Goal: Task Accomplishment & Management: Use online tool/utility

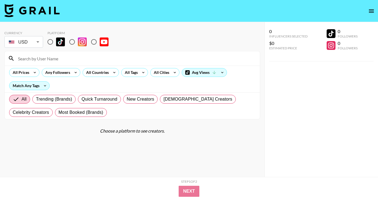
click at [49, 42] on input "radio" at bounding box center [50, 42] width 12 height 12
radio input "true"
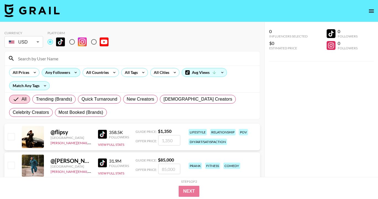
click at [56, 76] on div "Any Followers" at bounding box center [56, 72] width 29 height 8
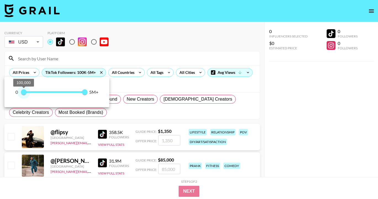
click at [23, 92] on span "100,000" at bounding box center [24, 92] width 6 height 6
type input "0"
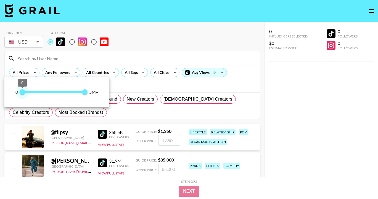
click at [21, 92] on span "0" at bounding box center [23, 92] width 6 height 6
click at [105, 73] on div at bounding box center [189, 99] width 378 height 199
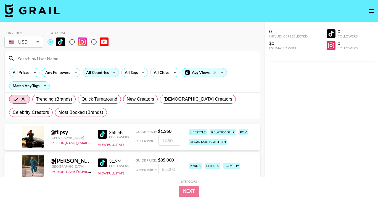
click at [106, 73] on div "All Countries" at bounding box center [96, 72] width 27 height 8
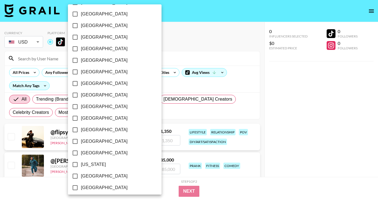
scroll to position [445, 0]
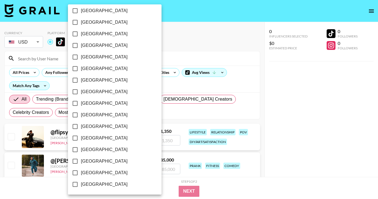
click at [77, 160] on input "[GEOGRAPHIC_DATA]" at bounding box center [75, 162] width 12 height 12
checkbox input "true"
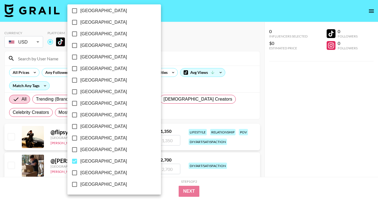
click at [75, 175] on input "[GEOGRAPHIC_DATA]" at bounding box center [75, 173] width 12 height 12
checkbox input "true"
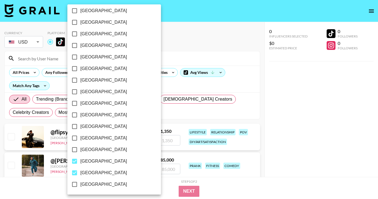
click at [150, 88] on div at bounding box center [189, 99] width 378 height 199
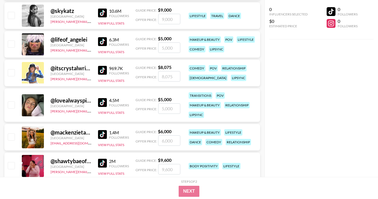
scroll to position [4759, 0]
click at [116, 113] on button "View Full Stats" at bounding box center [111, 112] width 26 height 4
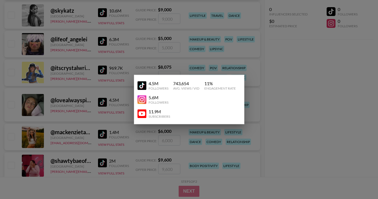
click at [142, 87] on img at bounding box center [142, 85] width 9 height 9
click at [85, 71] on div at bounding box center [189, 99] width 378 height 199
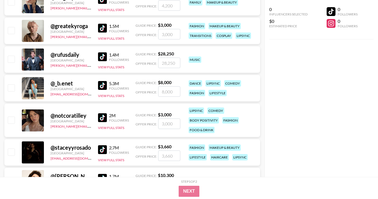
scroll to position [6017, 0]
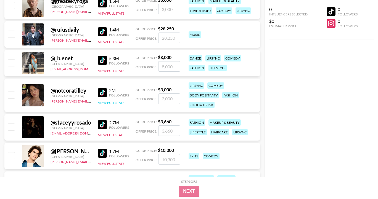
click at [112, 102] on button "View Full Stats" at bounding box center [111, 103] width 26 height 4
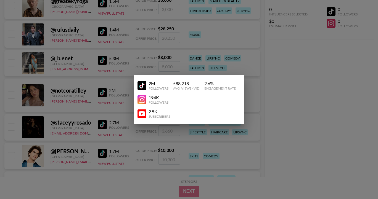
click at [143, 83] on img at bounding box center [142, 85] width 9 height 9
click at [269, 73] on div at bounding box center [189, 99] width 378 height 199
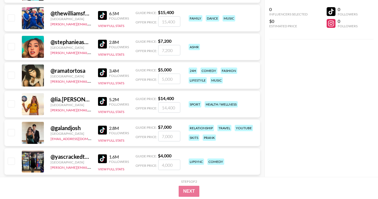
scroll to position [9000, 0]
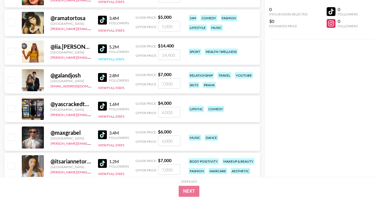
click at [116, 60] on button "View Full Stats" at bounding box center [111, 59] width 26 height 4
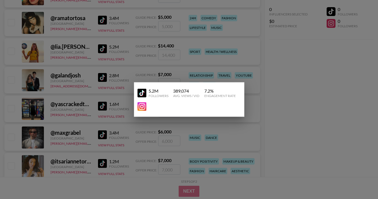
click at [144, 92] on img at bounding box center [142, 93] width 9 height 9
click at [125, 51] on div at bounding box center [189, 99] width 378 height 199
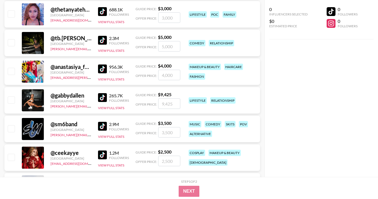
scroll to position [11047, 0]
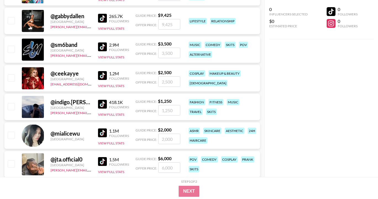
click at [104, 141] on div "1.1M Followers View Full Stats" at bounding box center [113, 136] width 31 height 20
click at [106, 129] on img at bounding box center [102, 133] width 9 height 9
